Goal: Feedback & Contribution: Submit feedback/report problem

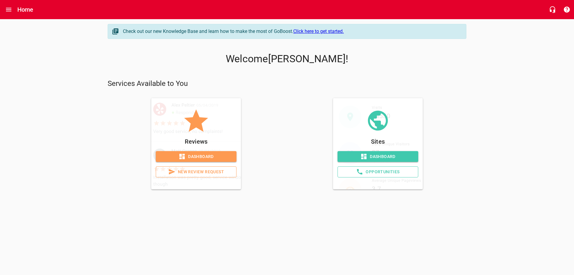
click at [197, 156] on span "Dashboard" at bounding box center [196, 156] width 71 height 7
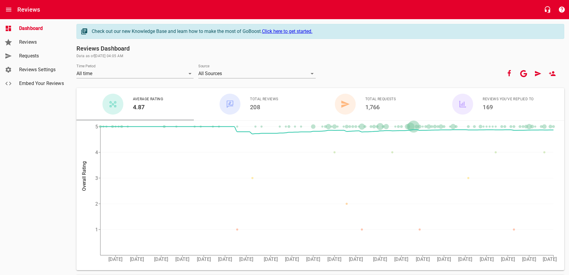
click at [30, 56] on span "Requests" at bounding box center [41, 55] width 45 height 7
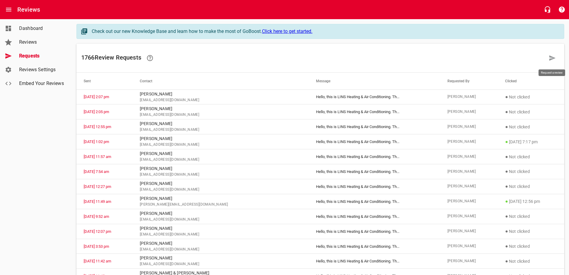
click at [551, 59] on icon at bounding box center [553, 57] width 6 height 5
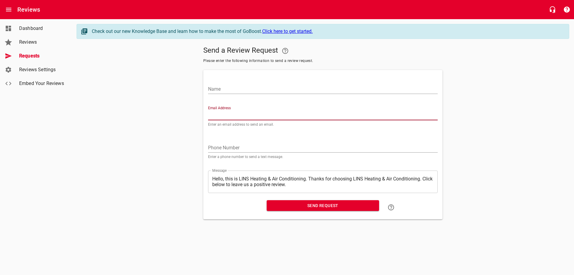
paste input "[EMAIL_ADDRESS][DOMAIN_NAME]"
type input "[EMAIL_ADDRESS][DOMAIN_NAME]"
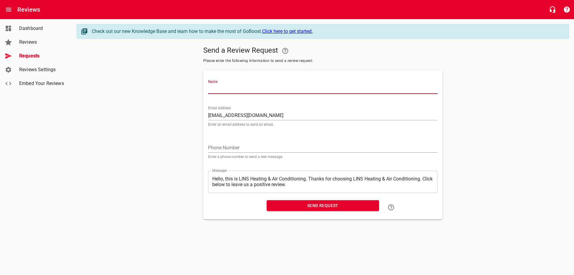
click at [261, 88] on input "Name" at bounding box center [323, 89] width 230 height 10
type input "[PERSON_NAME]"
click at [316, 202] on span "Send Request" at bounding box center [322, 205] width 103 height 7
